Goal: Task Accomplishment & Management: Complete application form

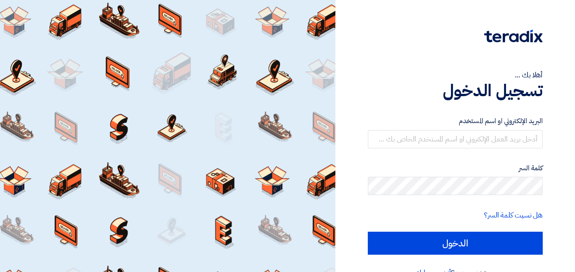
scroll to position [21, 0]
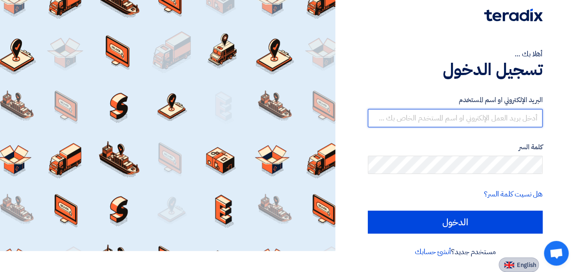
type input "[EMAIL_ADDRESS][DOMAIN_NAME]"
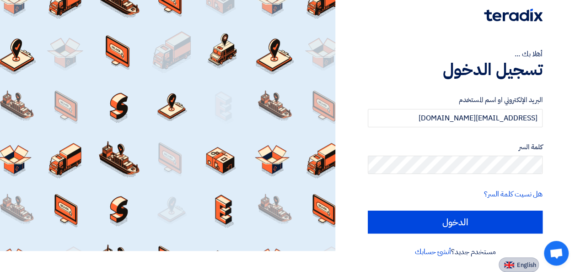
click at [526, 262] on span "English" at bounding box center [526, 265] width 19 height 6
type input "Sign in"
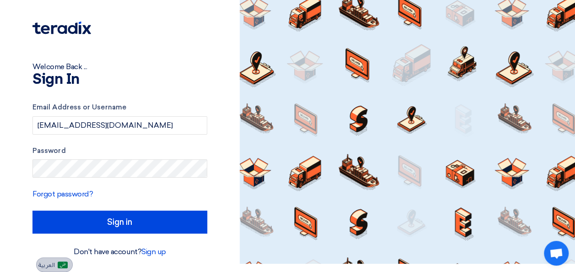
scroll to position [8, 0]
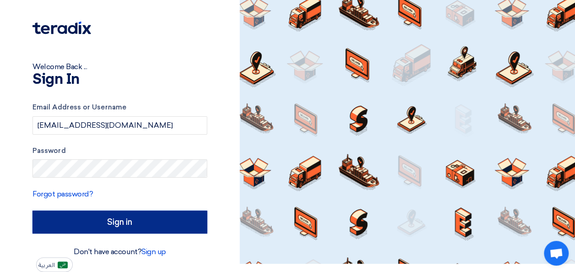
click at [139, 223] on input "Sign in" at bounding box center [119, 221] width 175 height 23
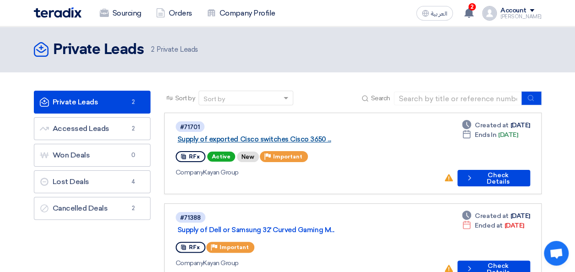
click at [328, 135] on link "Supply of exported Cisco switches Cisco 3650 ..." at bounding box center [292, 139] width 229 height 8
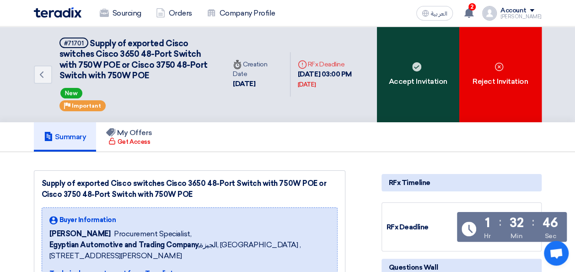
click at [419, 74] on div "Accept Invitation" at bounding box center [418, 75] width 82 height 96
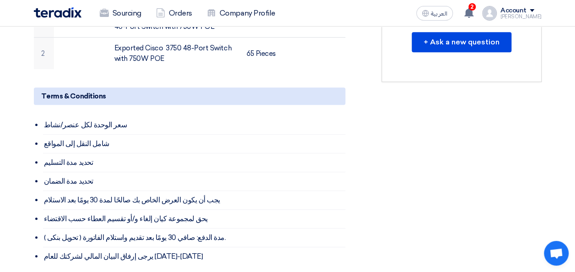
scroll to position [388, 0]
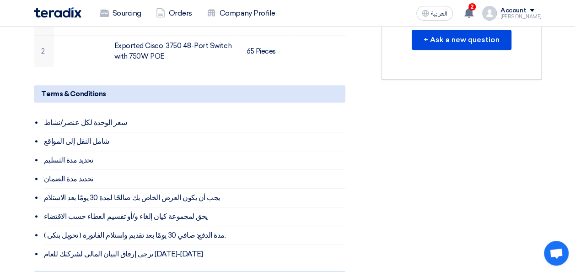
click at [534, 11] on span at bounding box center [532, 10] width 5 height 3
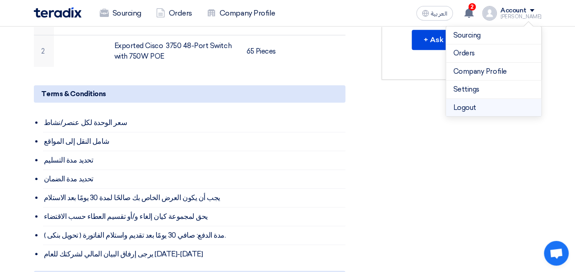
click at [473, 109] on li "Logout" at bounding box center [493, 108] width 95 height 18
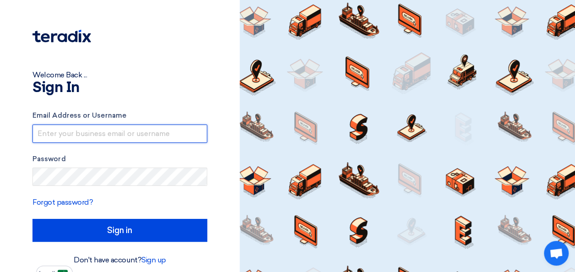
type input "[EMAIL_ADDRESS][DOMAIN_NAME]"
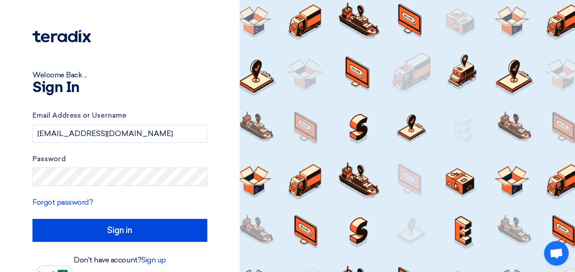
click at [224, 148] on div "Welcome Back ... Sign In Email Address or Username [EMAIL_ADDRESS][DOMAIN_NAME]…" at bounding box center [120, 140] width 226 height 280
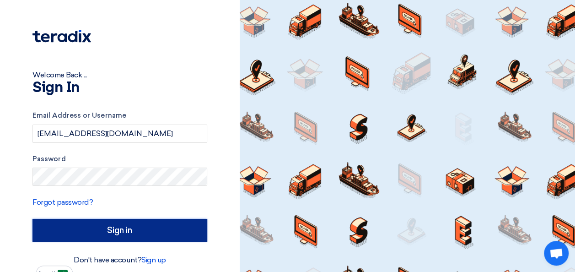
click at [135, 233] on input "Sign in" at bounding box center [119, 230] width 175 height 23
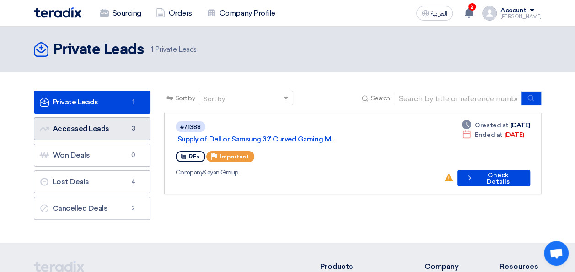
click at [94, 124] on link "Accessed Leads Accessed Leads 3" at bounding box center [92, 128] width 117 height 23
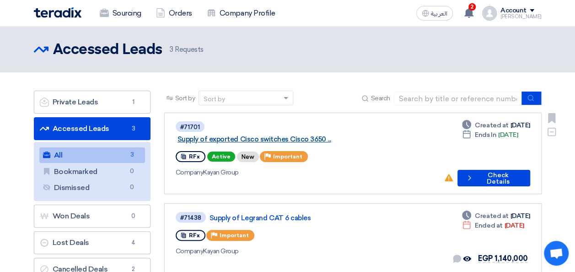
click at [311, 135] on link "Supply of exported Cisco switches Cisco 3650 ..." at bounding box center [292, 139] width 229 height 8
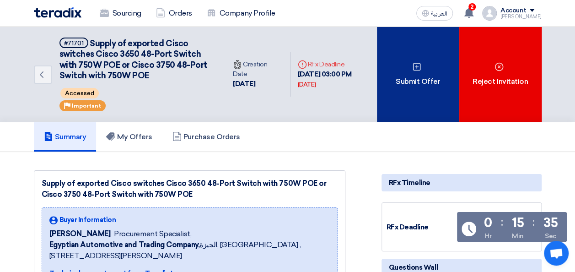
click at [400, 88] on div "Submit Offer" at bounding box center [418, 75] width 82 height 96
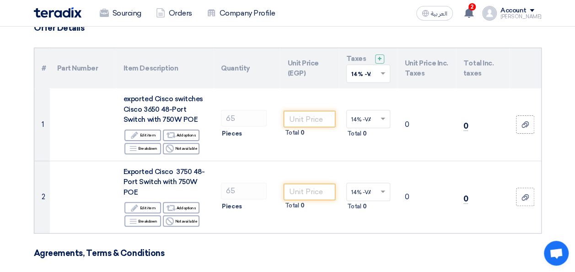
scroll to position [81, 0]
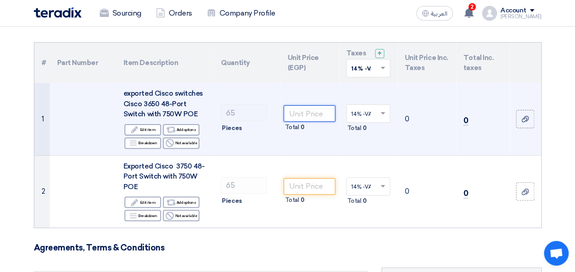
click at [319, 115] on input "number" at bounding box center [309, 113] width 51 height 16
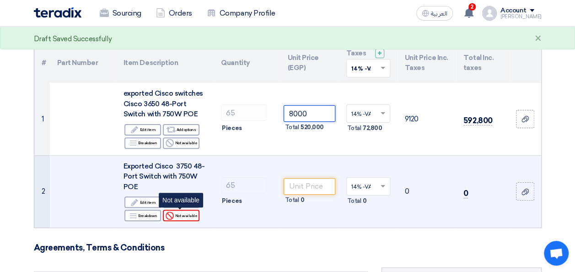
type input "8000"
click at [189, 212] on div "Reject Not available" at bounding box center [181, 215] width 37 height 11
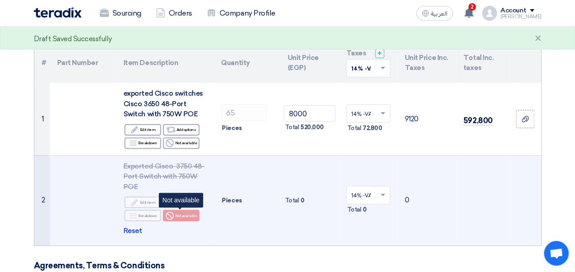
click at [189, 212] on div "Reject Not available" at bounding box center [181, 215] width 37 height 11
click at [133, 229] on span "Reset" at bounding box center [133, 231] width 19 height 11
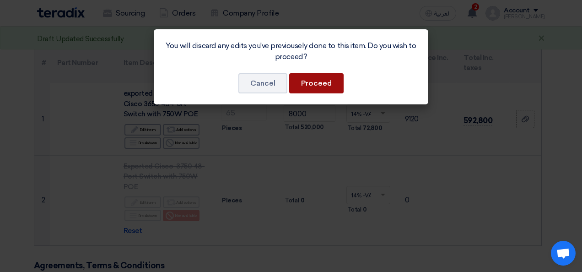
click at [323, 83] on button "Proceed" at bounding box center [316, 83] width 54 height 20
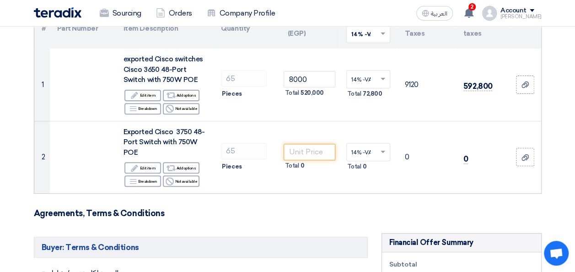
scroll to position [99, 0]
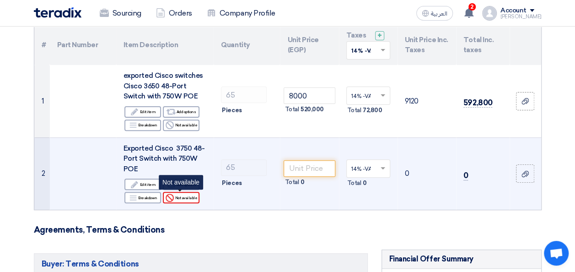
click at [184, 199] on div "Reject Not available" at bounding box center [181, 197] width 37 height 11
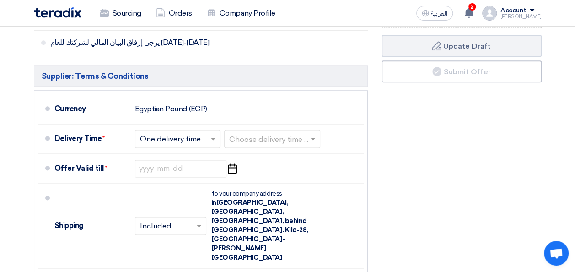
scroll to position [538, 0]
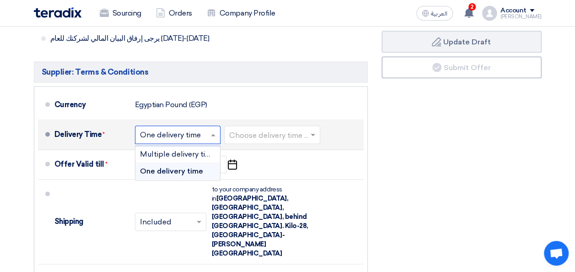
click at [193, 132] on input "text" at bounding box center [178, 135] width 76 height 13
click at [241, 133] on input "text" at bounding box center [272, 135] width 87 height 13
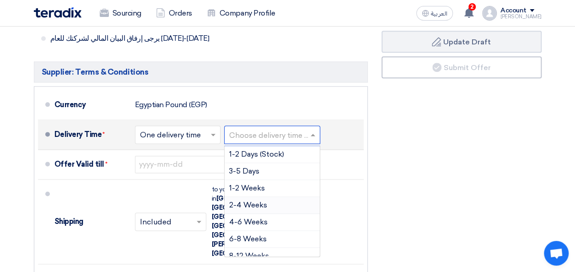
click at [256, 201] on span "2-4 Weeks" at bounding box center [248, 204] width 38 height 9
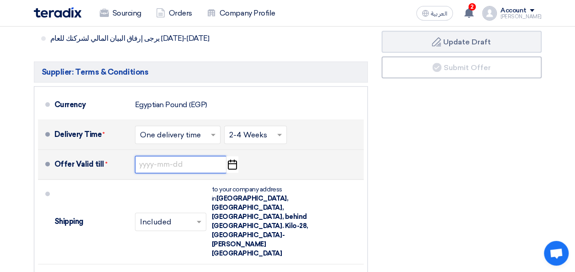
click at [197, 167] on input at bounding box center [181, 164] width 92 height 17
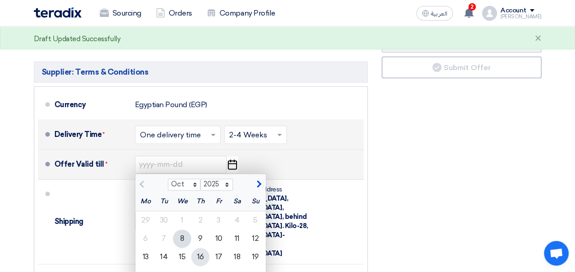
click at [199, 256] on div "16" at bounding box center [200, 257] width 18 height 18
type input "[DATE]"
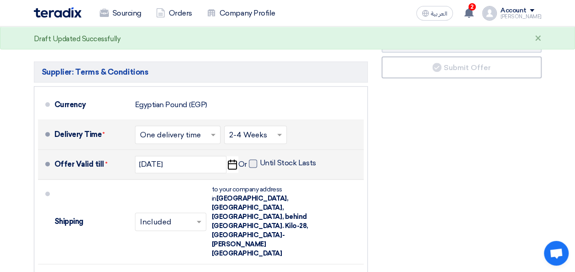
click at [253, 163] on span at bounding box center [253, 163] width 8 height 8
click at [260, 163] on input "Until Stock Lasts" at bounding box center [289, 166] width 58 height 17
checkbox input "true"
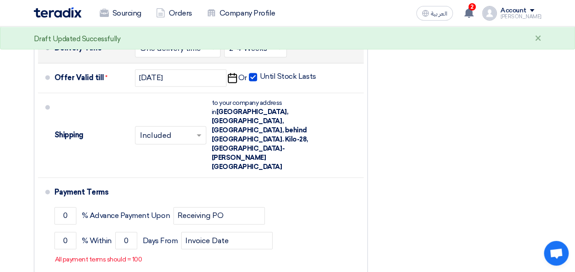
scroll to position [636, 0]
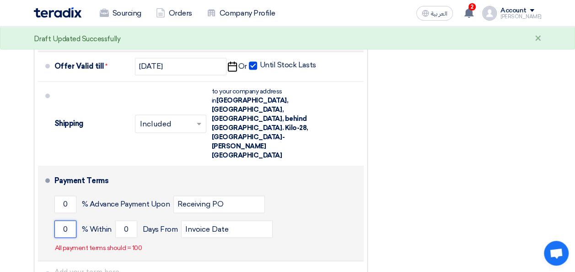
click at [67, 220] on input "0" at bounding box center [65, 228] width 22 height 17
type input "100"
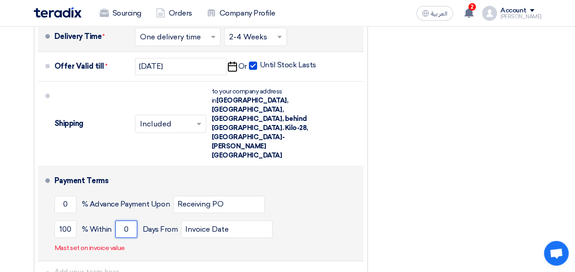
click at [124, 220] on input "0" at bounding box center [126, 228] width 22 height 17
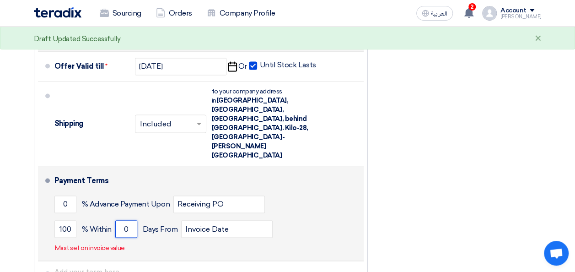
click at [124, 220] on input "0" at bounding box center [126, 228] width 22 height 17
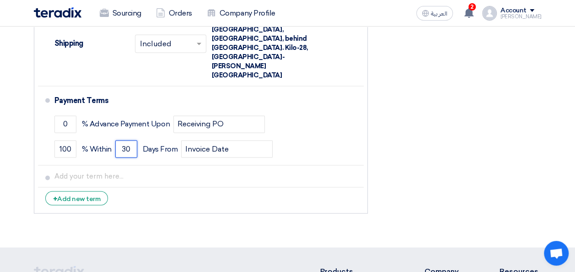
scroll to position [718, 0]
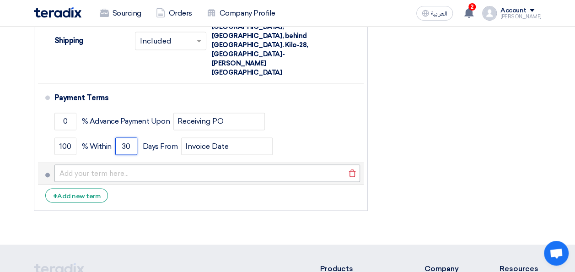
type input "30"
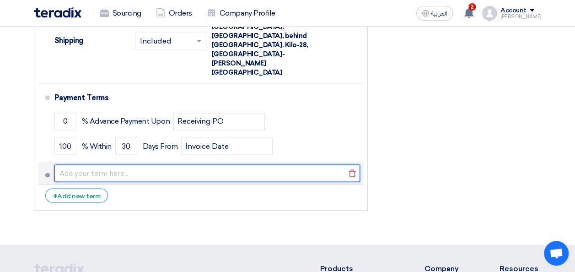
click at [200, 164] on input "text" at bounding box center [207, 172] width 306 height 17
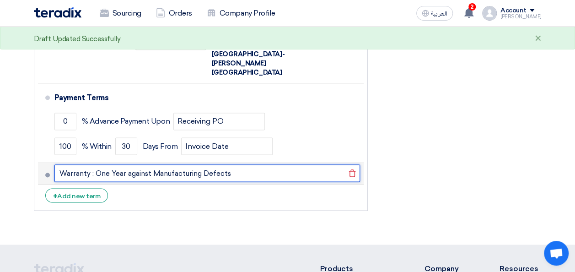
click at [245, 164] on input "Warranty : One Year against Manufacturing Defects" at bounding box center [207, 172] width 306 height 17
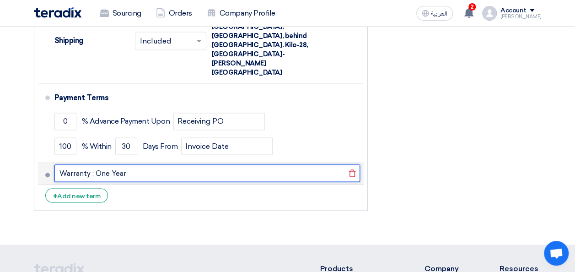
click at [273, 164] on input "Warranty : One Year" at bounding box center [207, 172] width 306 height 17
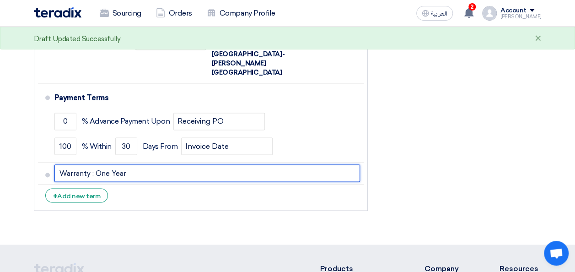
type input "Warranty : One Year"
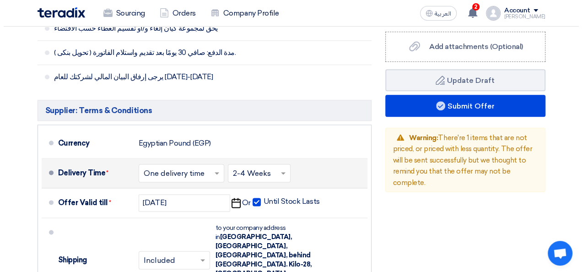
scroll to position [492, 0]
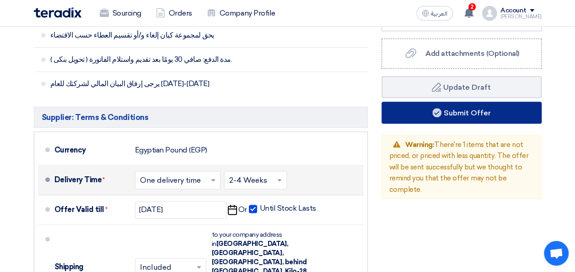
click at [497, 109] on button "Submit Offer" at bounding box center [462, 113] width 160 height 22
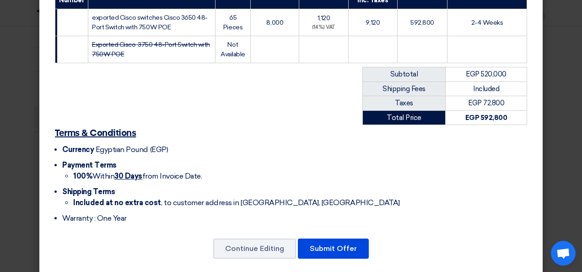
scroll to position [171, 0]
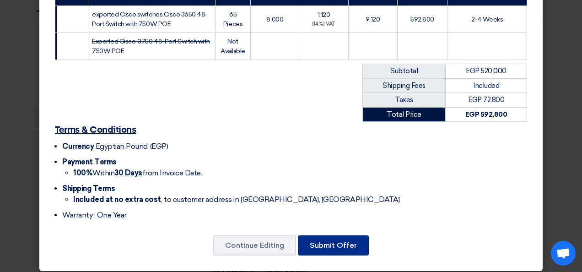
click at [343, 235] on button "Submit Offer" at bounding box center [333, 245] width 71 height 20
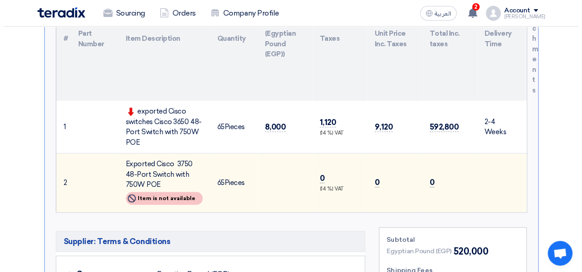
scroll to position [146, 0]
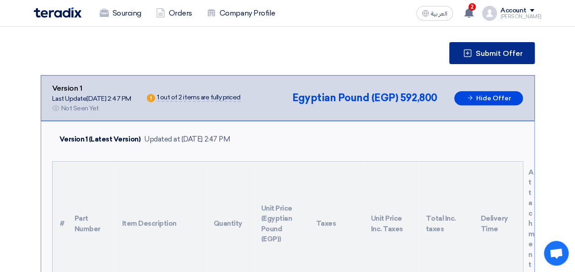
click at [500, 50] on span "Submit Offer" at bounding box center [499, 53] width 47 height 7
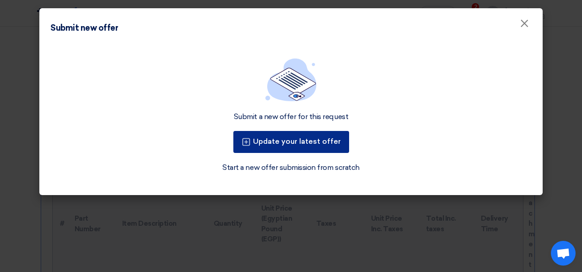
click at [302, 140] on button "Update your latest offer" at bounding box center [291, 142] width 116 height 22
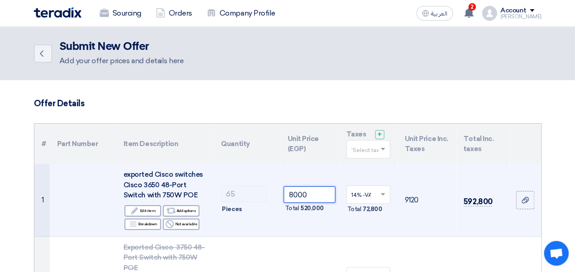
click at [293, 196] on input "8000" at bounding box center [309, 194] width 51 height 16
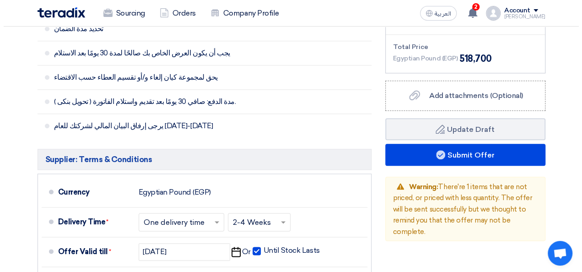
scroll to position [454, 0]
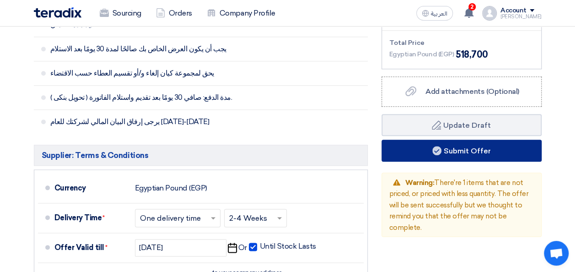
type input "7000"
click at [475, 149] on button "Submit Offer" at bounding box center [462, 151] width 160 height 22
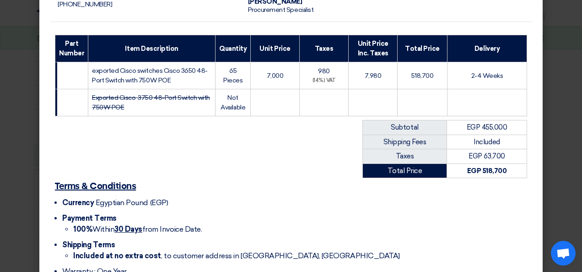
scroll to position [171, 0]
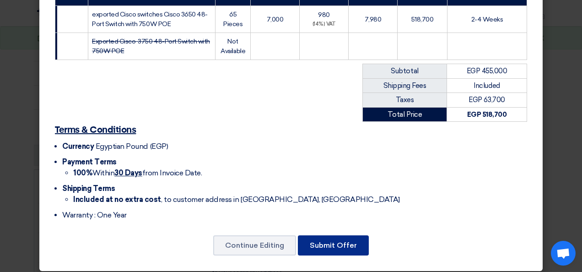
click at [323, 237] on button "Submit Offer" at bounding box center [333, 245] width 71 height 20
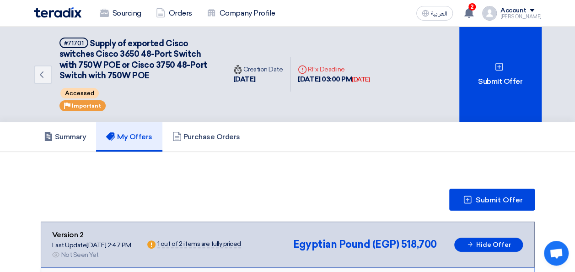
click at [344, 129] on div "Summary My Offers Purchase Orders" at bounding box center [288, 136] width 508 height 29
click at [534, 11] on span at bounding box center [532, 10] width 5 height 3
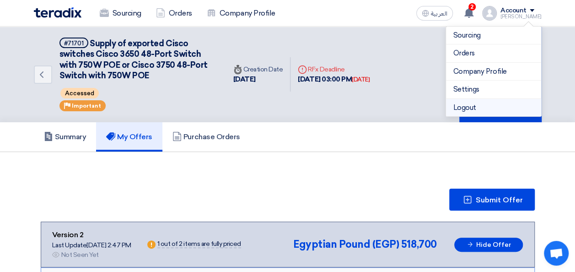
click at [473, 108] on li "Logout" at bounding box center [493, 108] width 95 height 18
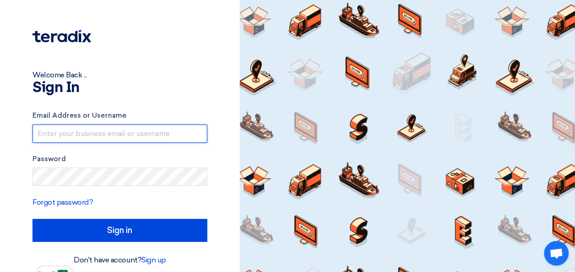
type input "[EMAIL_ADDRESS][DOMAIN_NAME]"
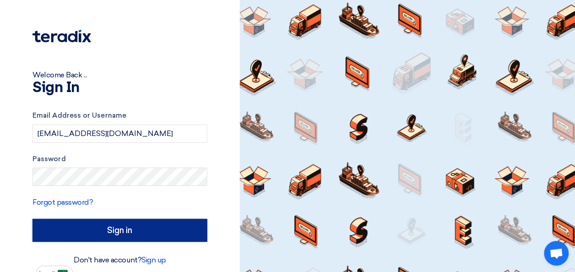
click at [108, 222] on input "Sign in" at bounding box center [119, 230] width 175 height 23
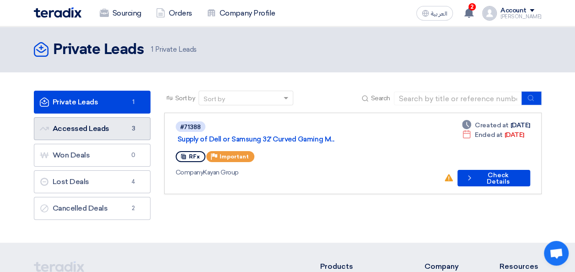
click at [96, 132] on link "Accessed Leads Accessed Leads 3" at bounding box center [92, 128] width 117 height 23
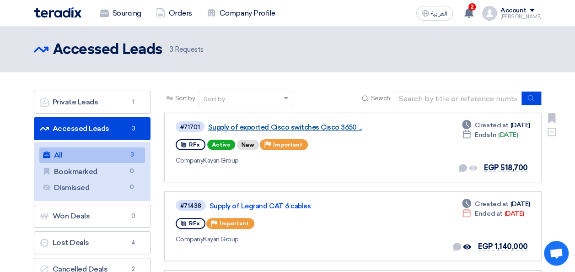
click at [275, 127] on link "Supply of exported Cisco switches Cisco 3650 ..." at bounding box center [322, 127] width 229 height 8
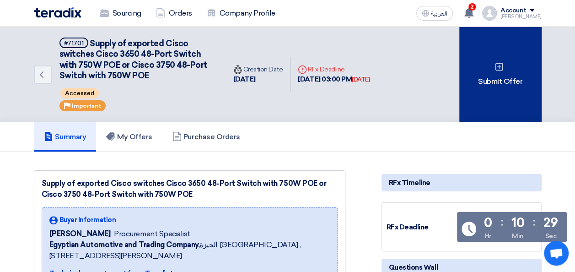
click at [519, 99] on div "Submit Offer" at bounding box center [500, 75] width 82 height 96
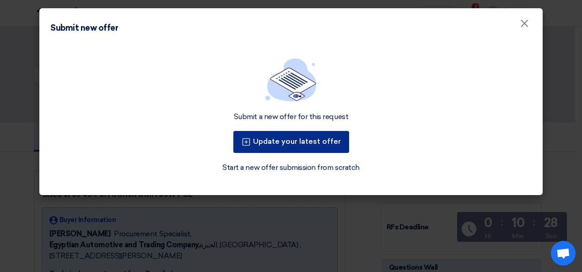
click at [304, 142] on button "Update your latest offer" at bounding box center [291, 142] width 116 height 22
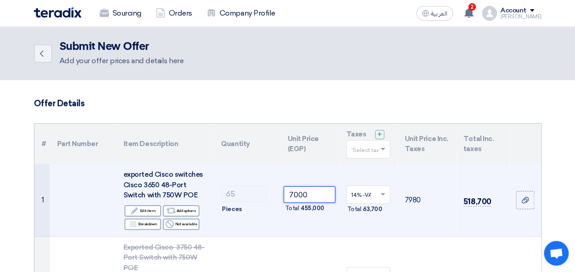
click at [308, 194] on input "7000" at bounding box center [309, 194] width 51 height 16
type input "7"
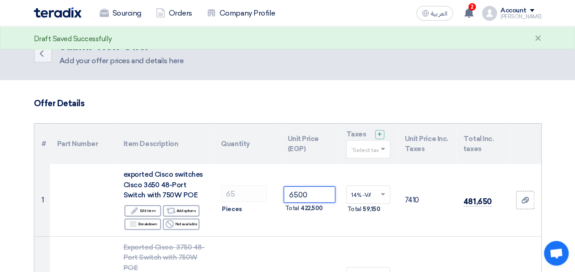
type input "6500"
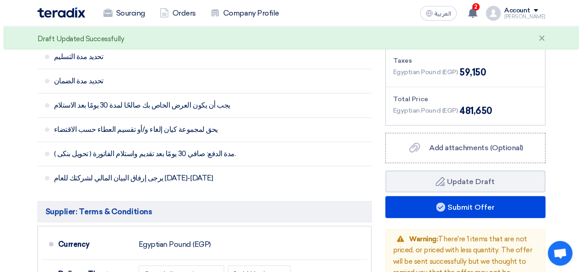
scroll to position [479, 0]
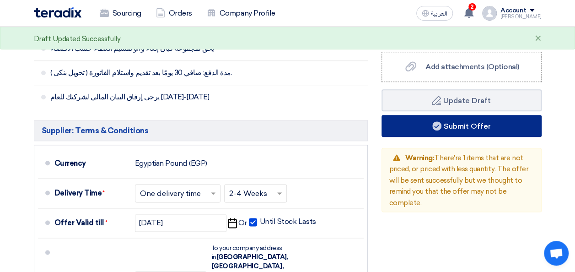
click at [492, 133] on button "Submit Offer" at bounding box center [462, 126] width 160 height 22
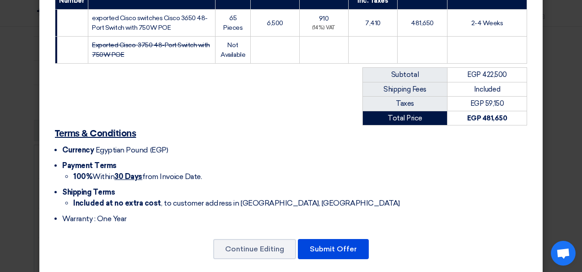
scroll to position [171, 0]
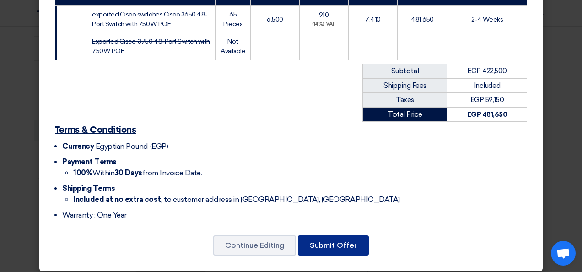
click at [345, 237] on button "Submit Offer" at bounding box center [333, 245] width 71 height 20
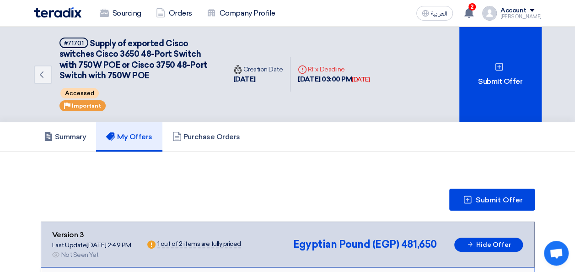
click at [534, 11] on span at bounding box center [532, 10] width 5 height 3
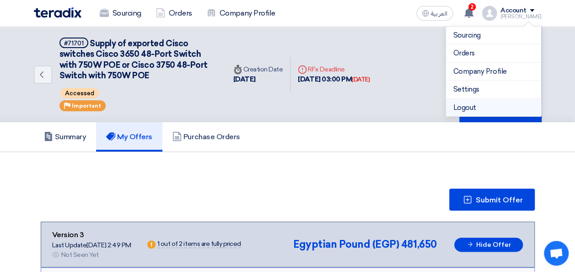
click at [459, 110] on li "Logout" at bounding box center [493, 108] width 95 height 18
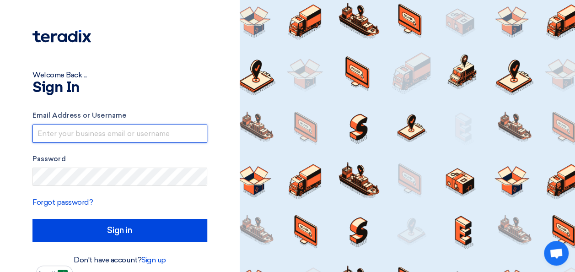
type input "[EMAIL_ADDRESS][DOMAIN_NAME]"
